Goal: Find specific page/section: Find specific page/section

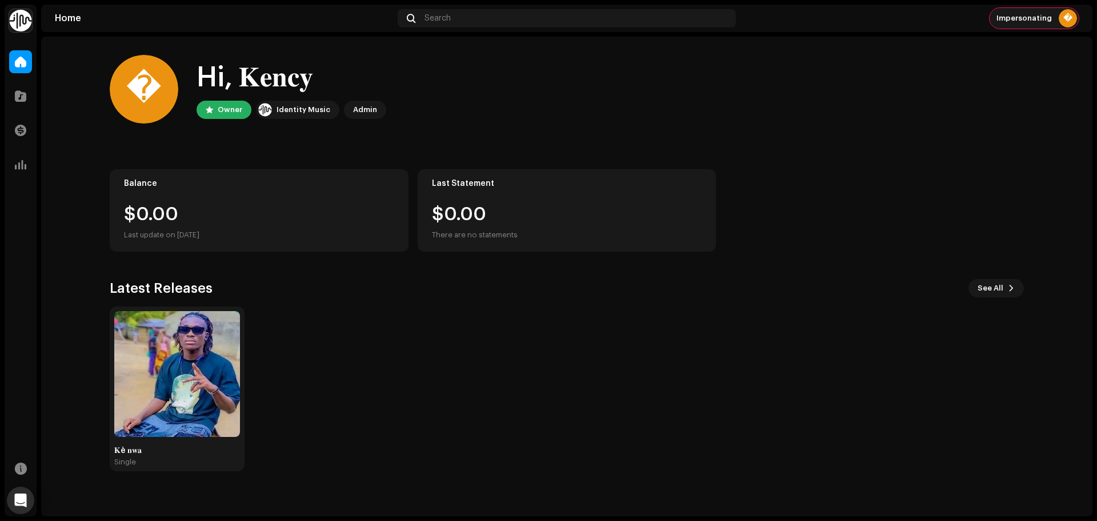
click at [1005, 27] on div "Impersonating �" at bounding box center [1034, 18] width 89 height 21
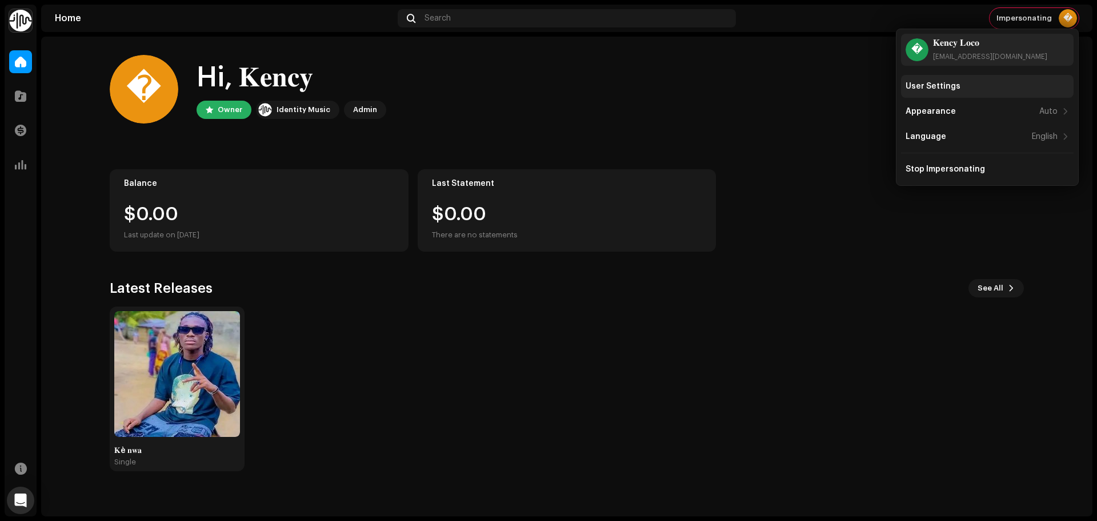
click at [965, 90] on div "User Settings" at bounding box center [987, 86] width 163 height 9
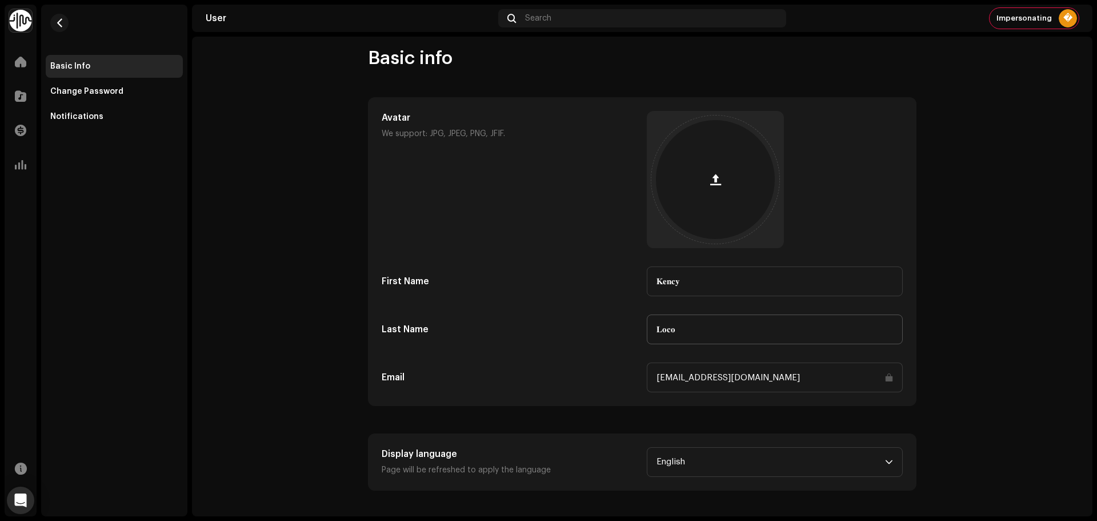
scroll to position [10, 0]
click at [781, 377] on input "biogojuju@gmail.com" at bounding box center [775, 376] width 256 height 30
click at [733, 372] on input "[EMAIL_ADDRESS][DOMAIN_NAME]" at bounding box center [775, 376] width 256 height 30
click at [888, 374] on input "[EMAIL_ADDRESS][DOMAIN_NAME]" at bounding box center [775, 376] width 256 height 30
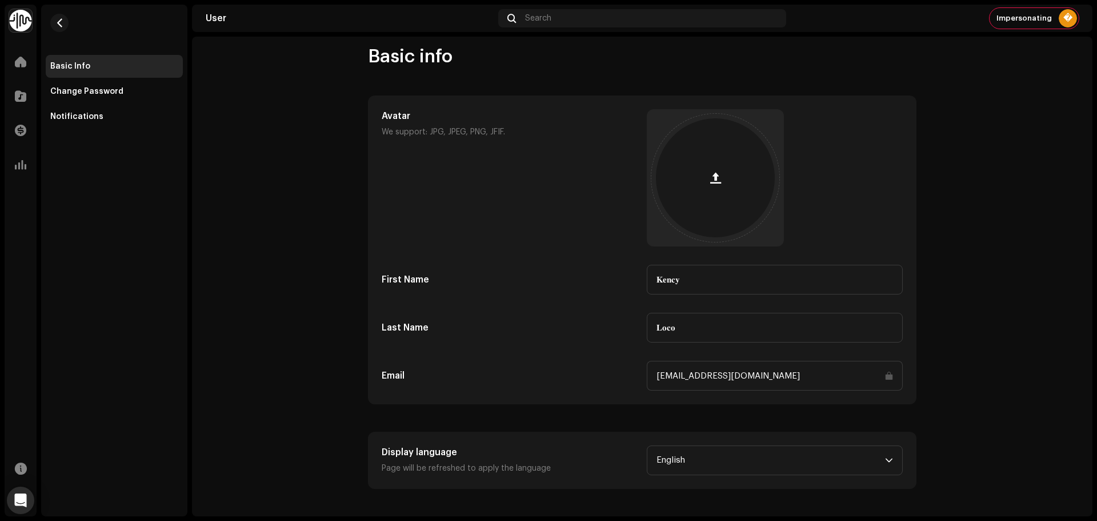
drag, startPoint x: 760, startPoint y: 374, endPoint x: 670, endPoint y: 375, distance: 90.3
click at [670, 375] on input "[EMAIL_ADDRESS][DOMAIN_NAME]" at bounding box center [775, 376] width 256 height 30
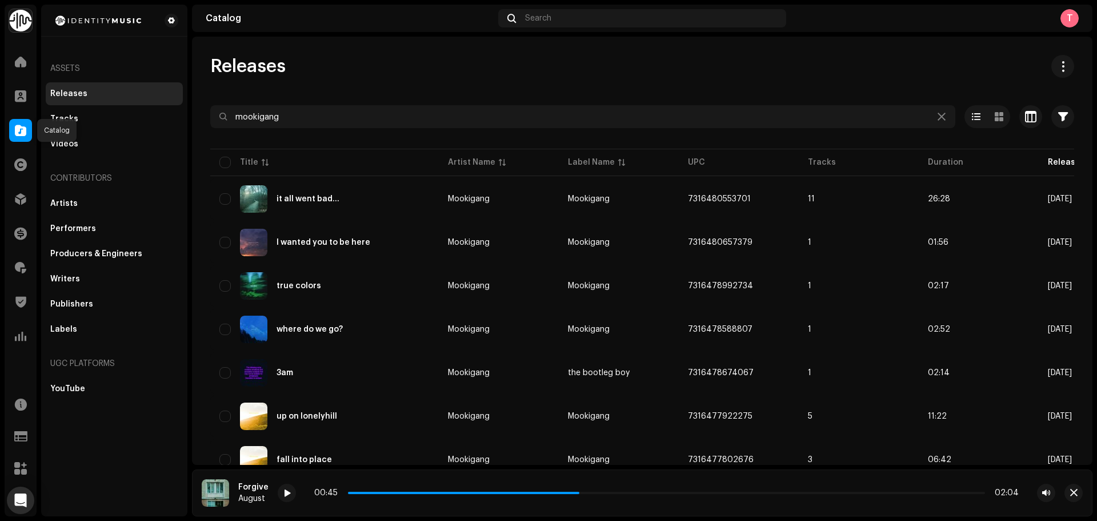
click at [21, 127] on span at bounding box center [20, 130] width 11 height 9
click at [16, 120] on div at bounding box center [20, 130] width 23 height 23
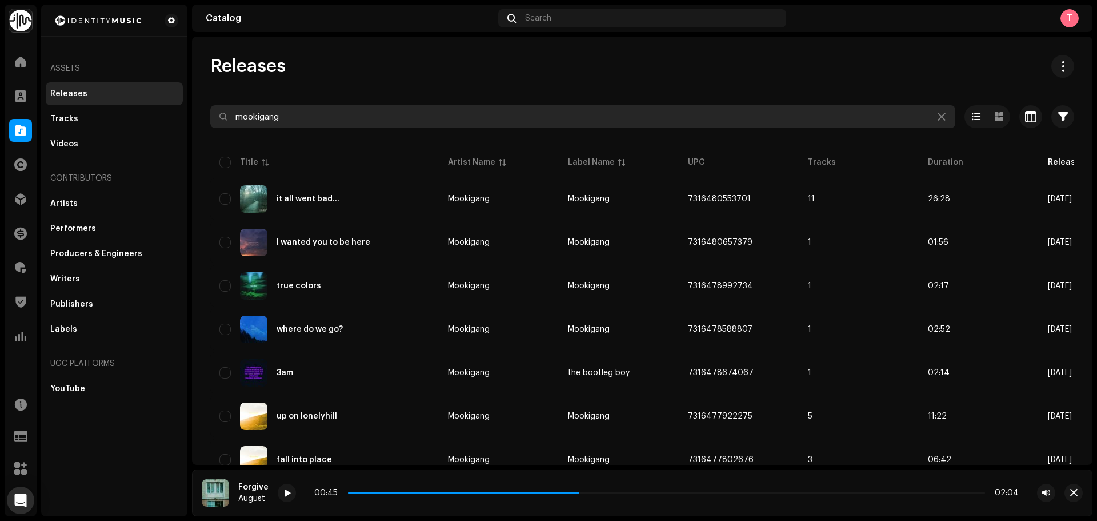
drag, startPoint x: 381, startPoint y: 123, endPoint x: 85, endPoint y: 132, distance: 296.1
click at [84, 131] on div "Identity Music Home Clients Catalog Rights Distribution Finance Royalties Trust…" at bounding box center [548, 260] width 1097 height 521
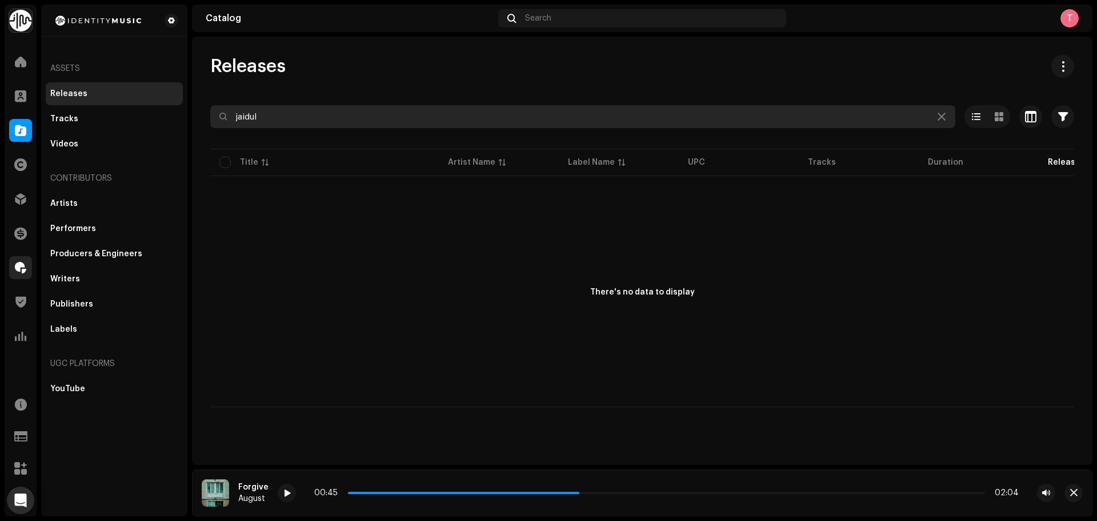
type input "jaidul"
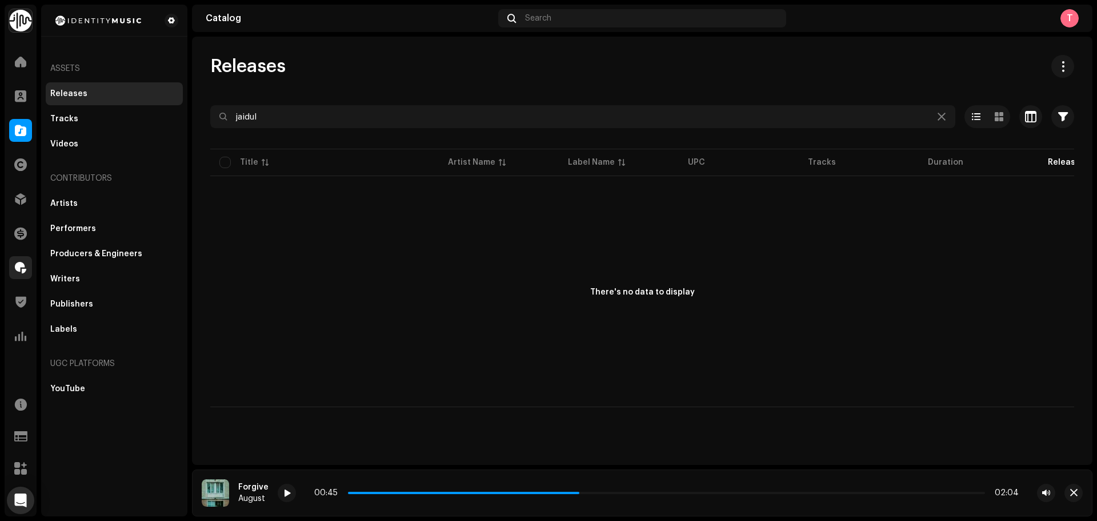
click at [22, 258] on div at bounding box center [20, 267] width 23 height 23
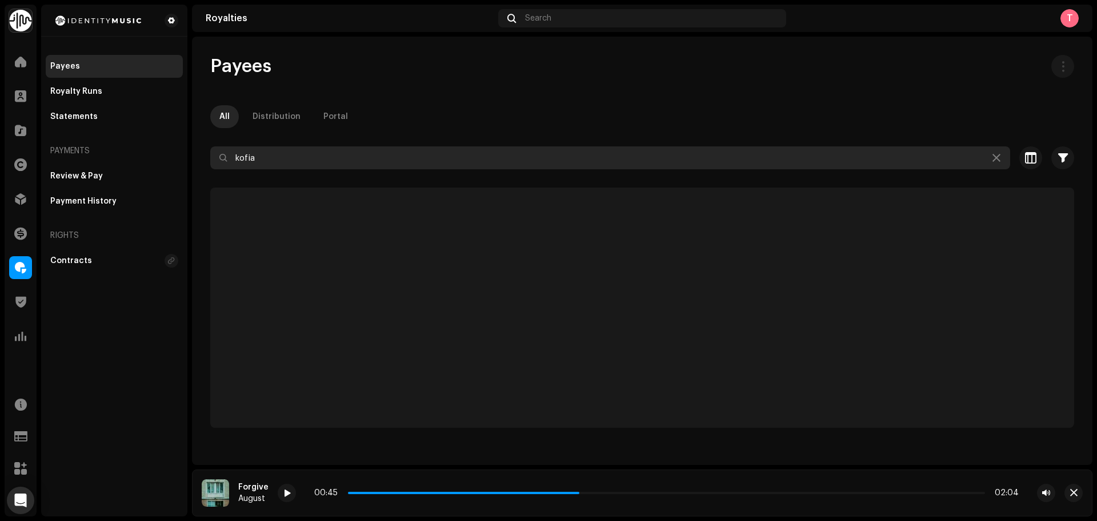
drag, startPoint x: 353, startPoint y: 158, endPoint x: 252, endPoint y: 159, distance: 100.6
click at [252, 159] on input "kofia" at bounding box center [610, 157] width 800 height 23
click at [315, 161] on input "akofi" at bounding box center [610, 157] width 800 height 23
drag, startPoint x: 333, startPoint y: 159, endPoint x: 217, endPoint y: 157, distance: 115.5
click at [217, 157] on input "akofi" at bounding box center [610, 157] width 800 height 23
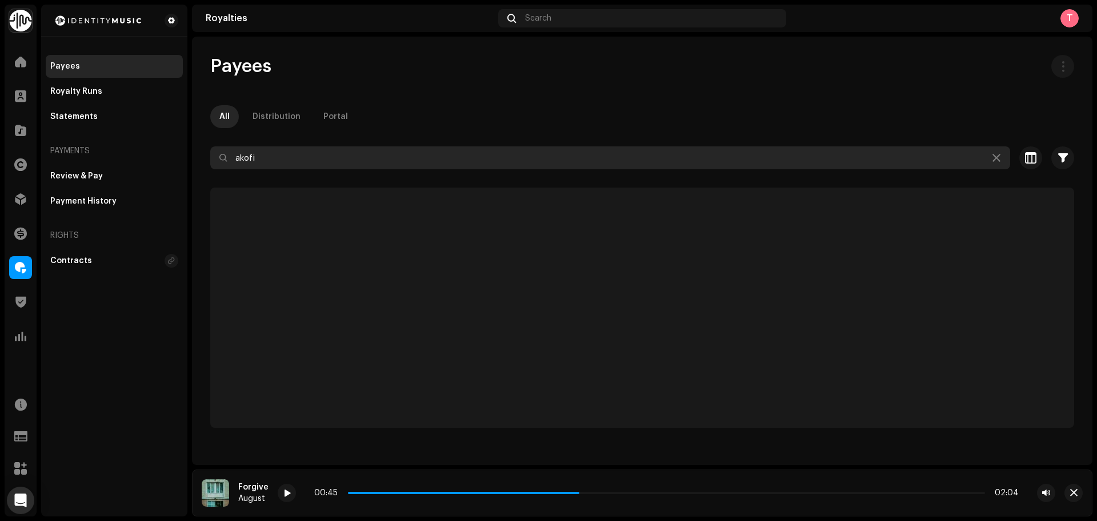
type input "a"
type input "jaidul"
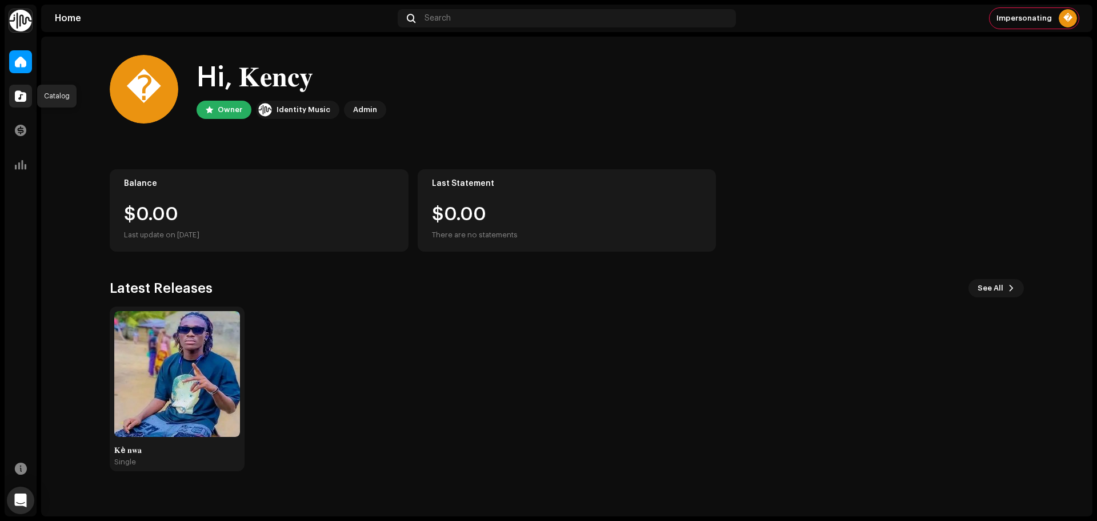
click at [18, 93] on span at bounding box center [20, 95] width 11 height 9
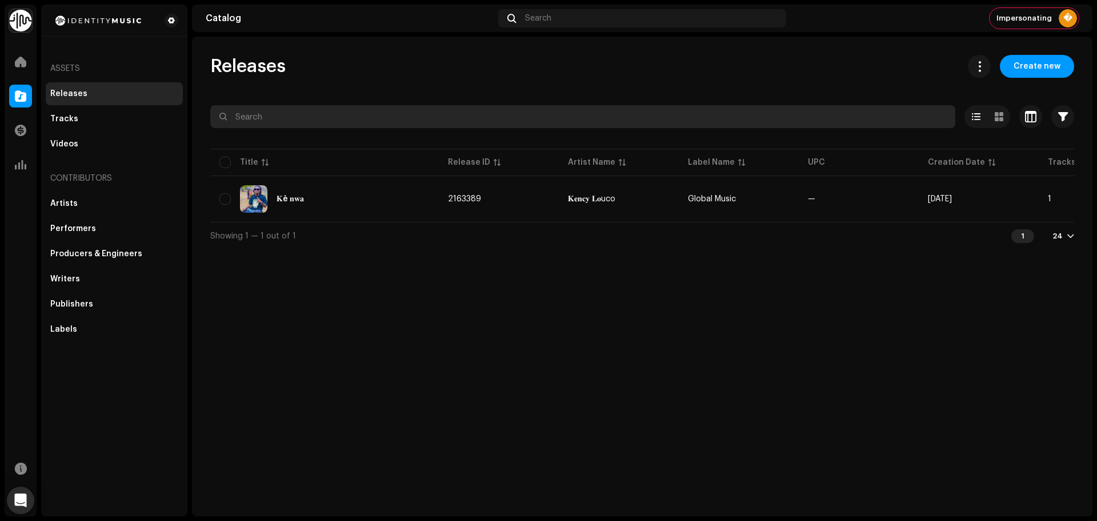
click at [289, 118] on input "text" at bounding box center [582, 116] width 745 height 23
click at [289, 117] on input "text" at bounding box center [582, 116] width 745 height 23
click at [329, 115] on input "text" at bounding box center [582, 116] width 745 height 23
paste input "UKZGC2303849"
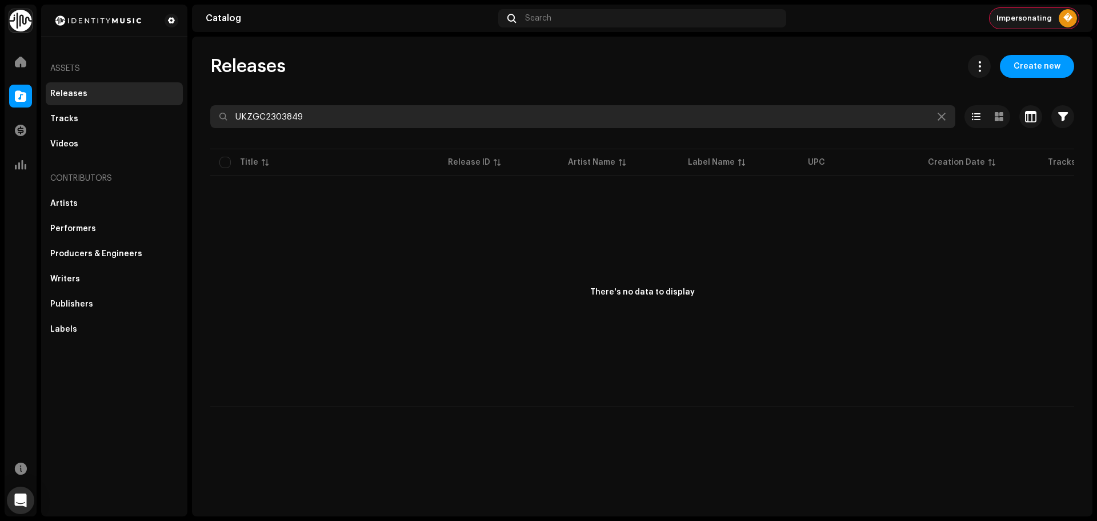
type input "UKZGC2303849"
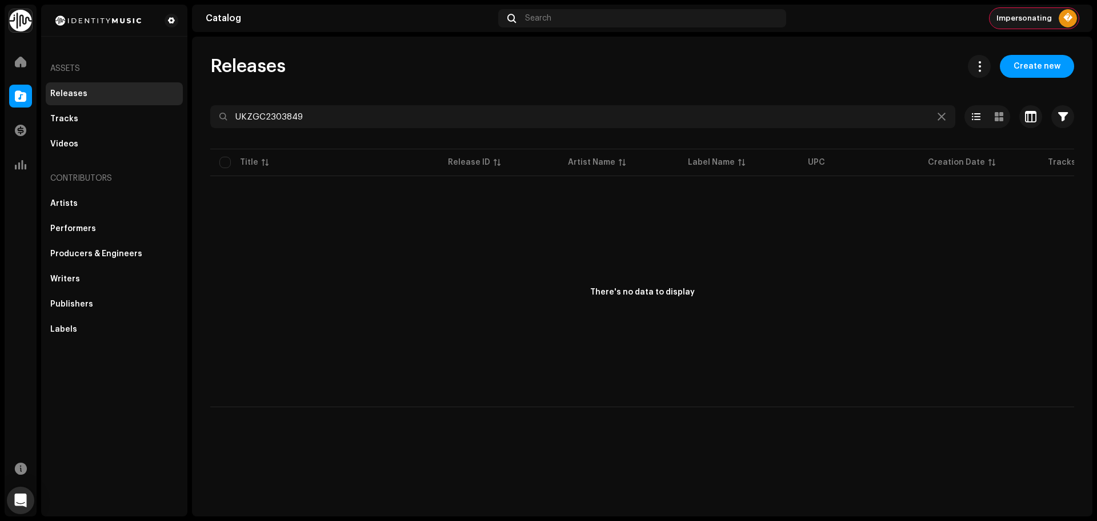
click at [1053, 22] on div "Impersonating �" at bounding box center [1034, 18] width 89 height 21
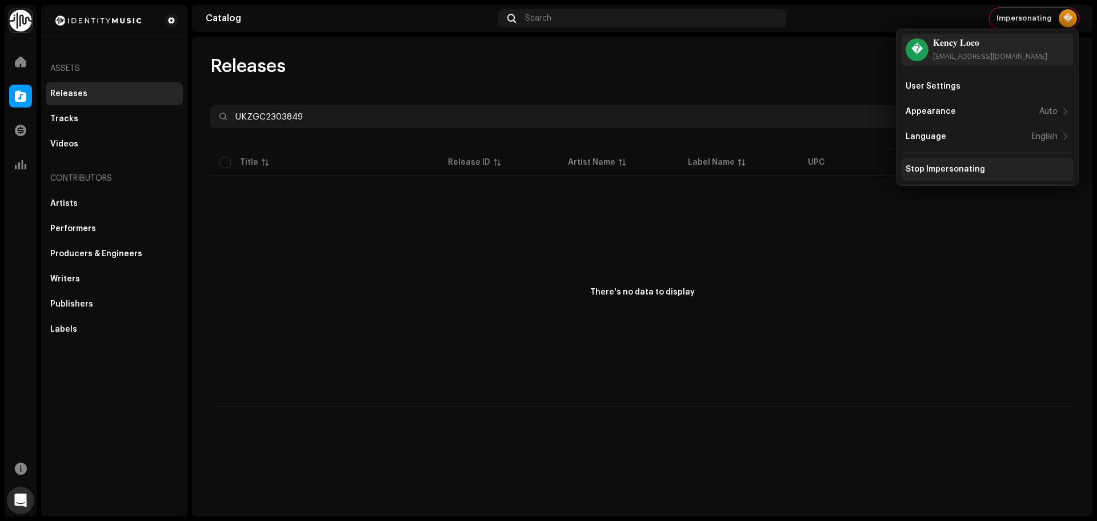
click at [963, 165] on div "Stop Impersonating" at bounding box center [945, 169] width 79 height 9
